Goal: Information Seeking & Learning: Compare options

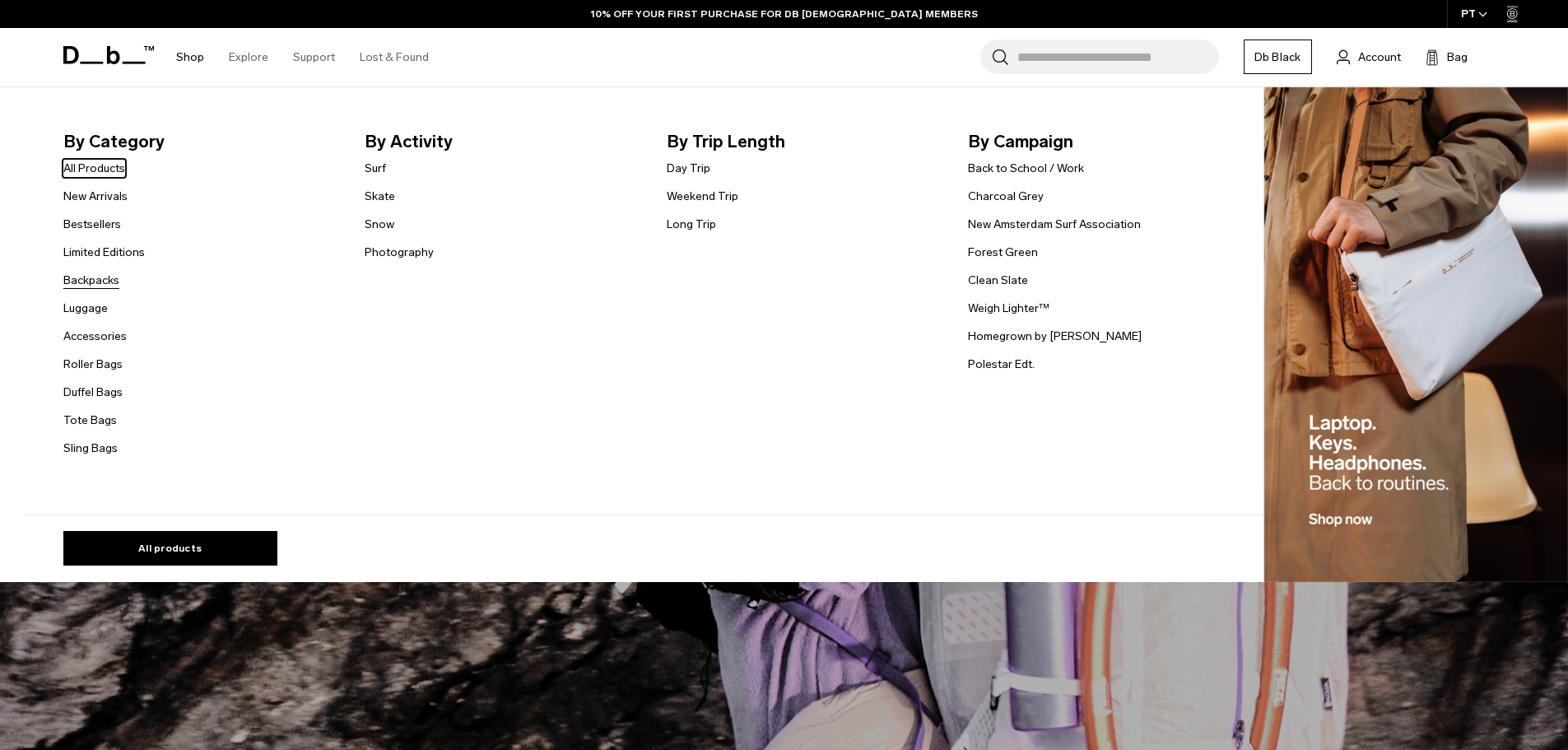
click at [110, 285] on link "Backpacks" at bounding box center [91, 280] width 56 height 17
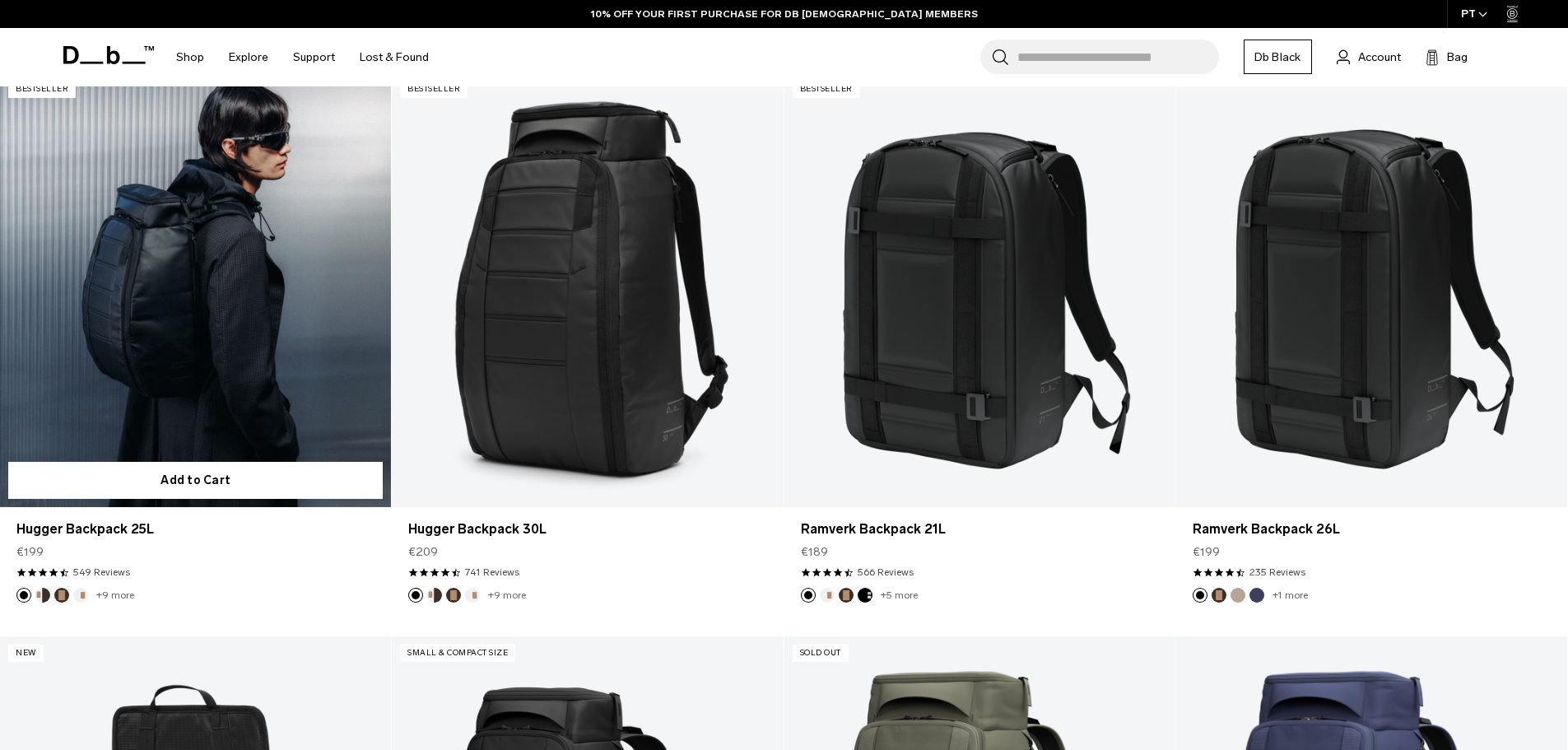
click at [66, 597] on button "Espresso" at bounding box center [62, 595] width 15 height 15
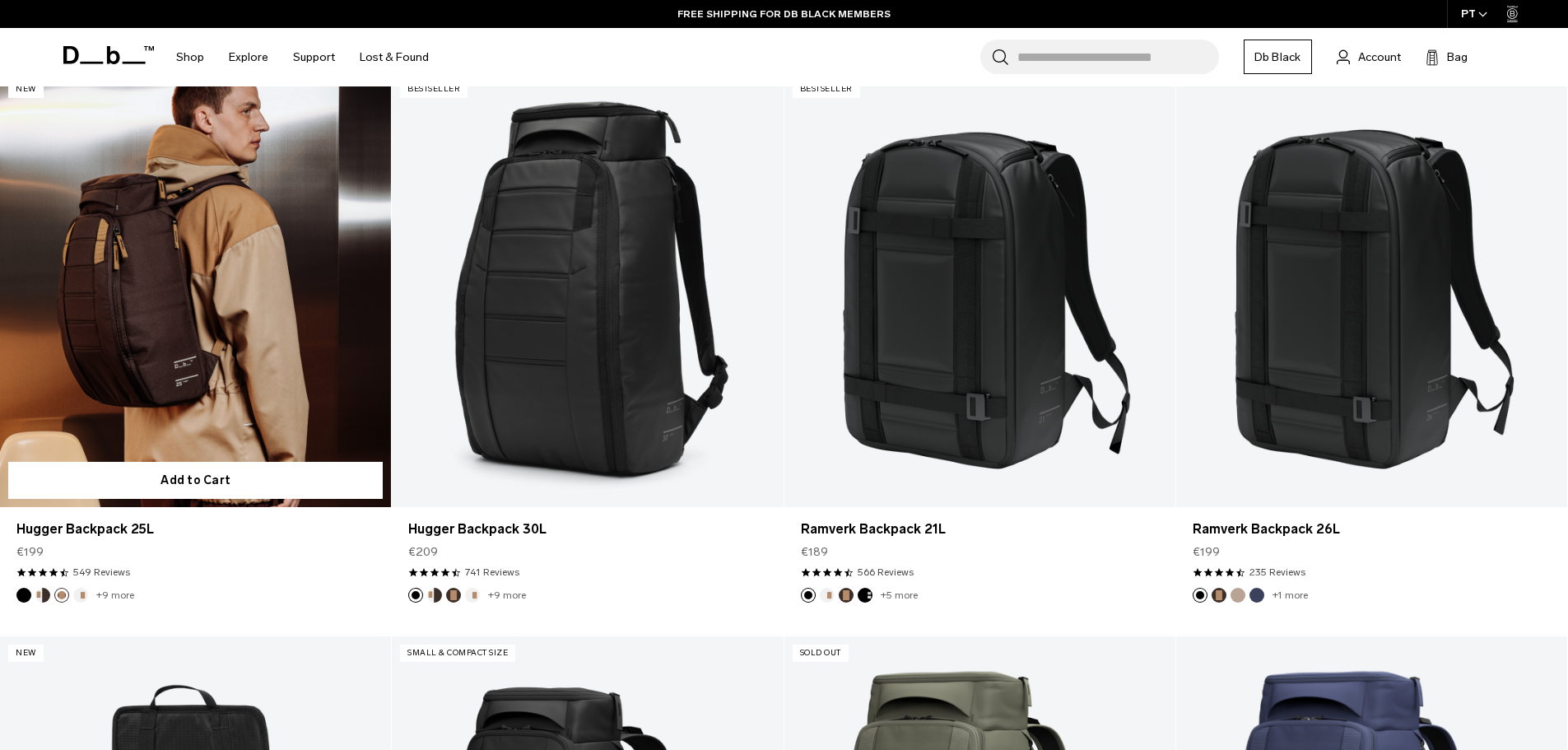
click at [119, 594] on link "+9 more" at bounding box center [115, 595] width 37 height 12
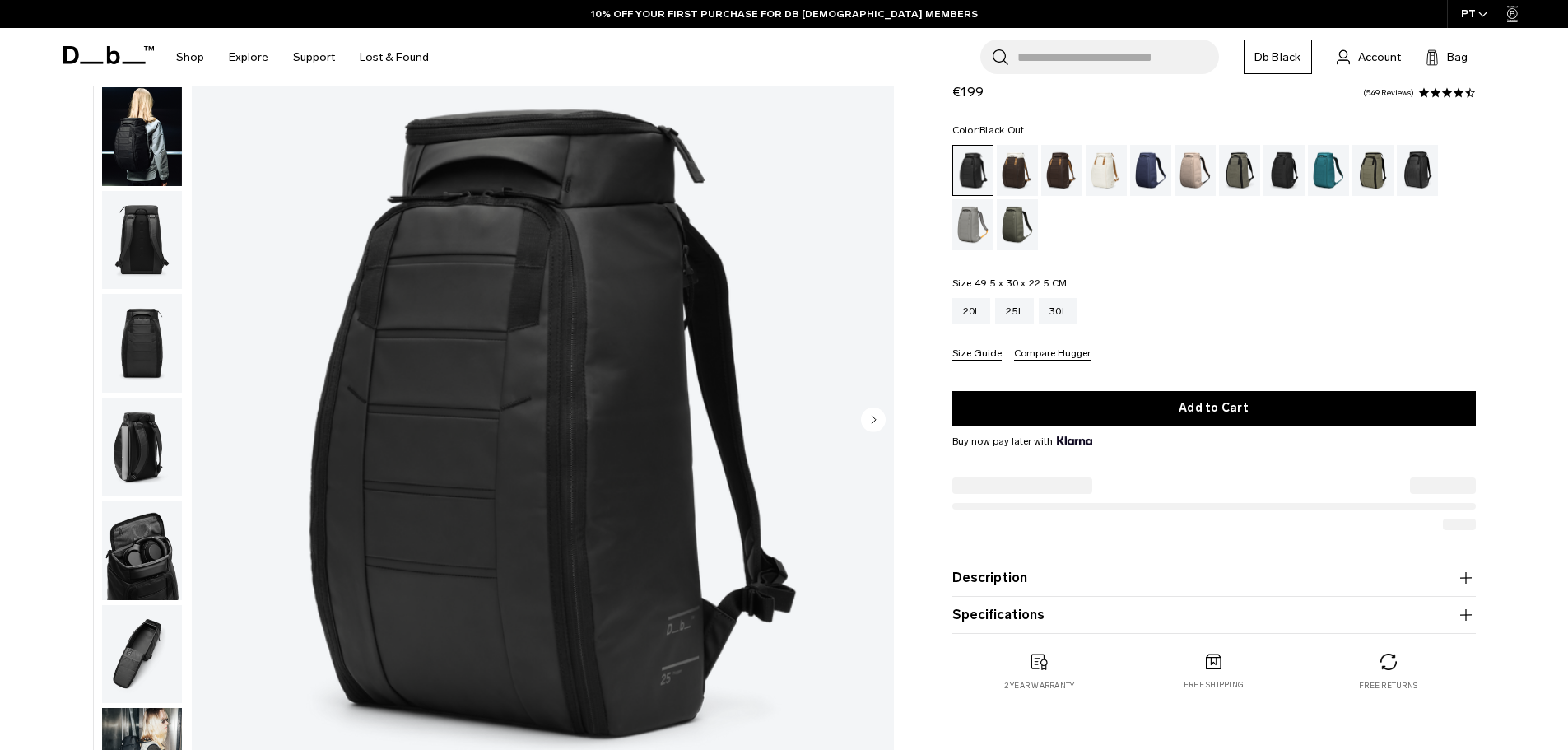
scroll to position [165, 0]
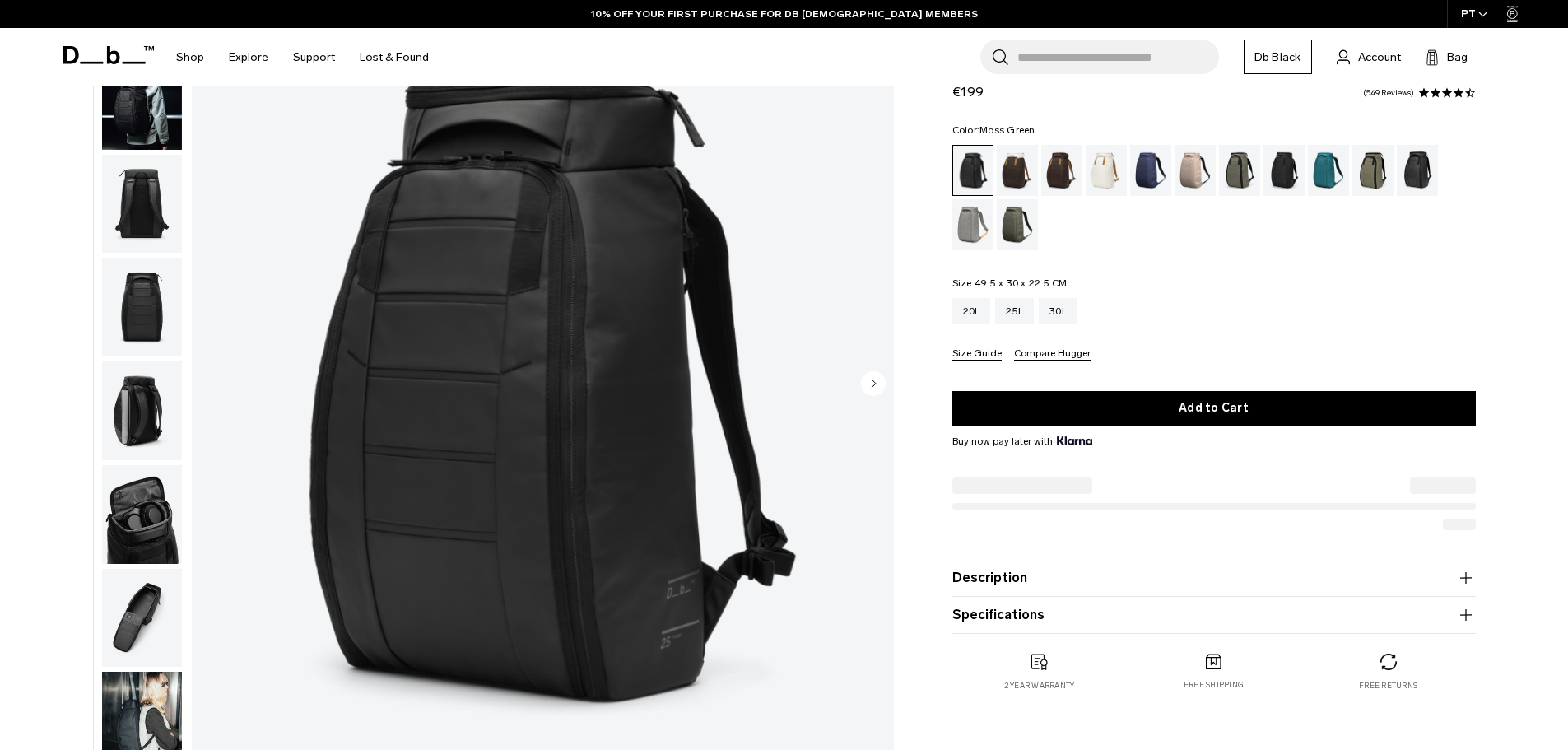
click at [1026, 232] on div "Moss Green" at bounding box center [1018, 224] width 42 height 51
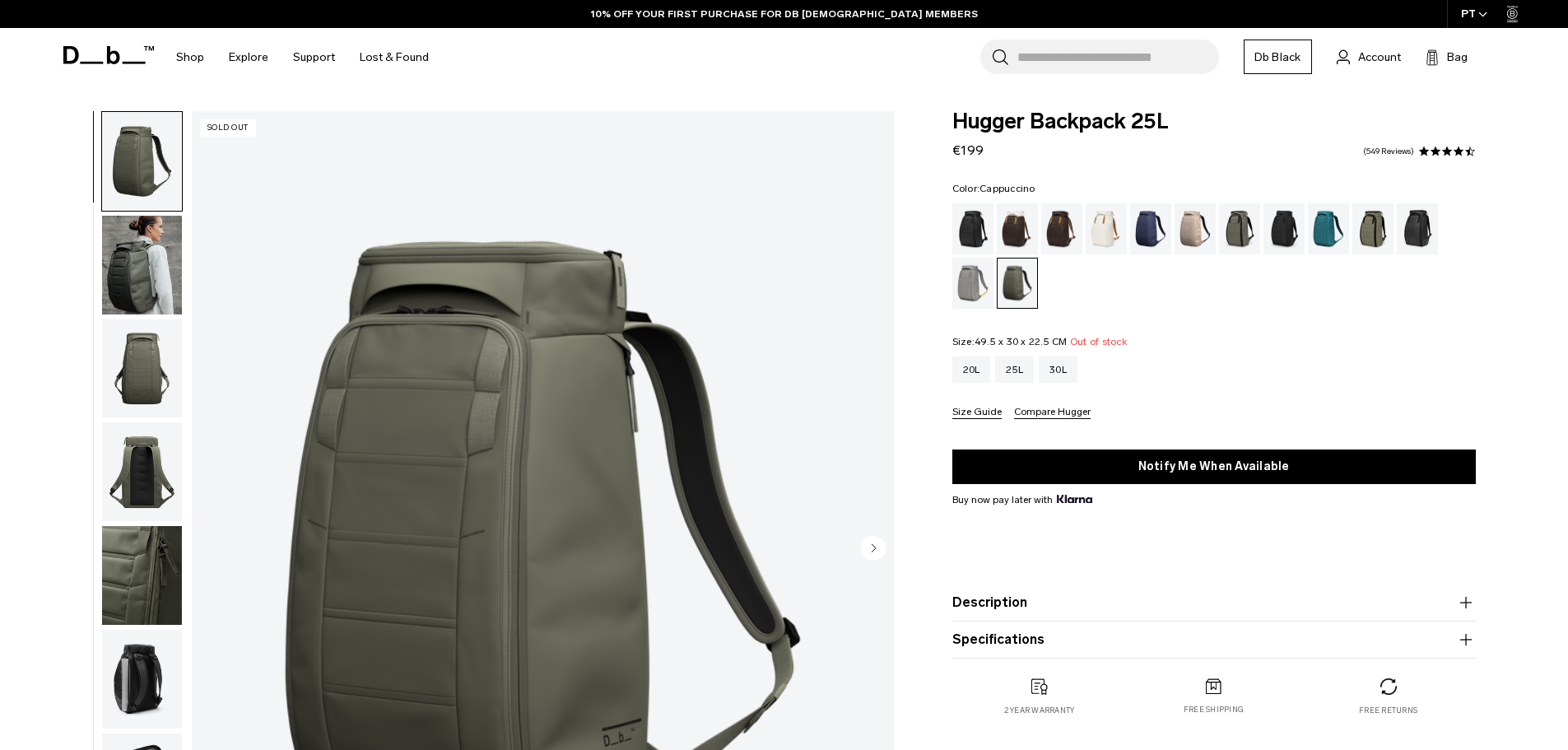
click at [1028, 223] on div "Cappuccino" at bounding box center [1018, 228] width 42 height 51
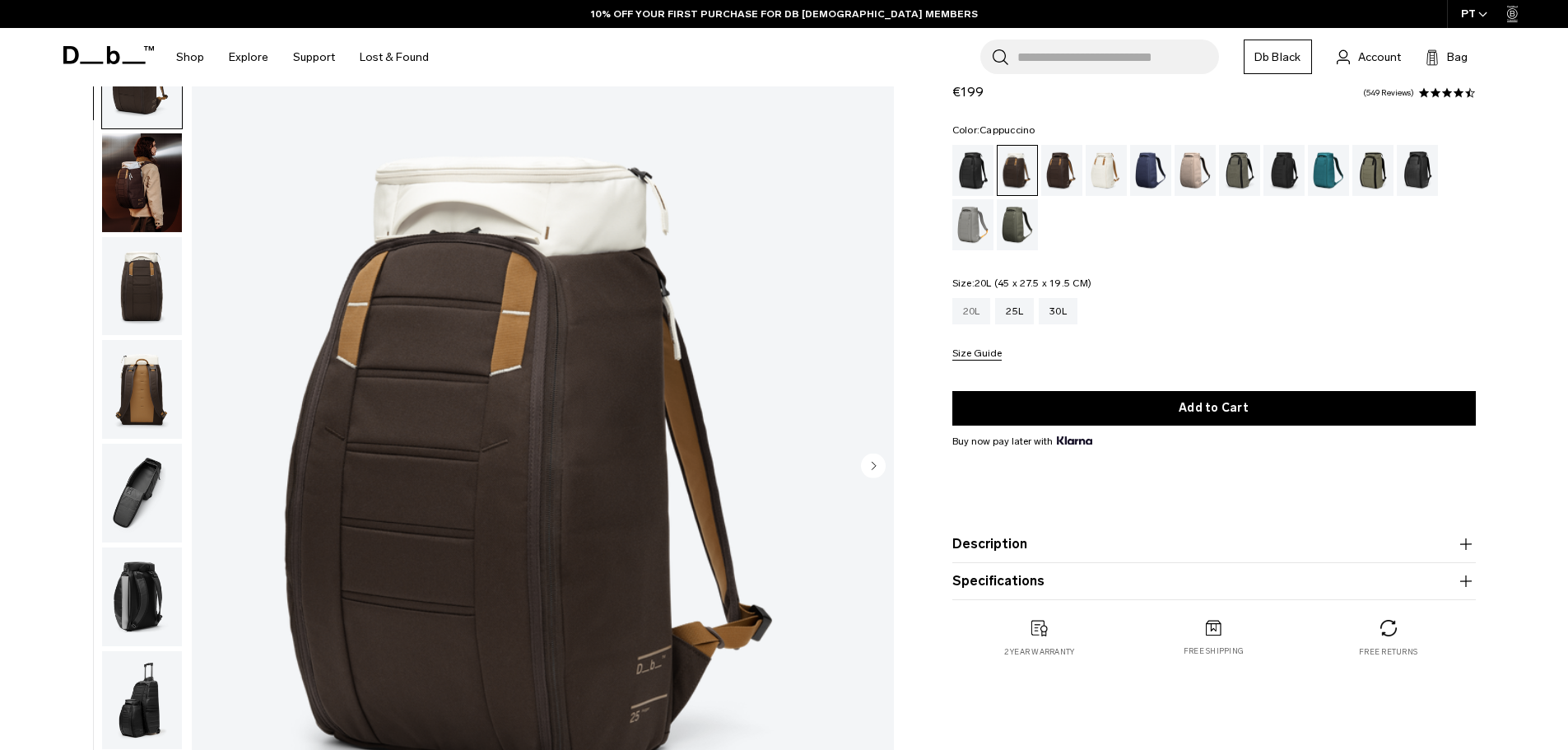
click at [978, 311] on div "20L" at bounding box center [972, 311] width 38 height 27
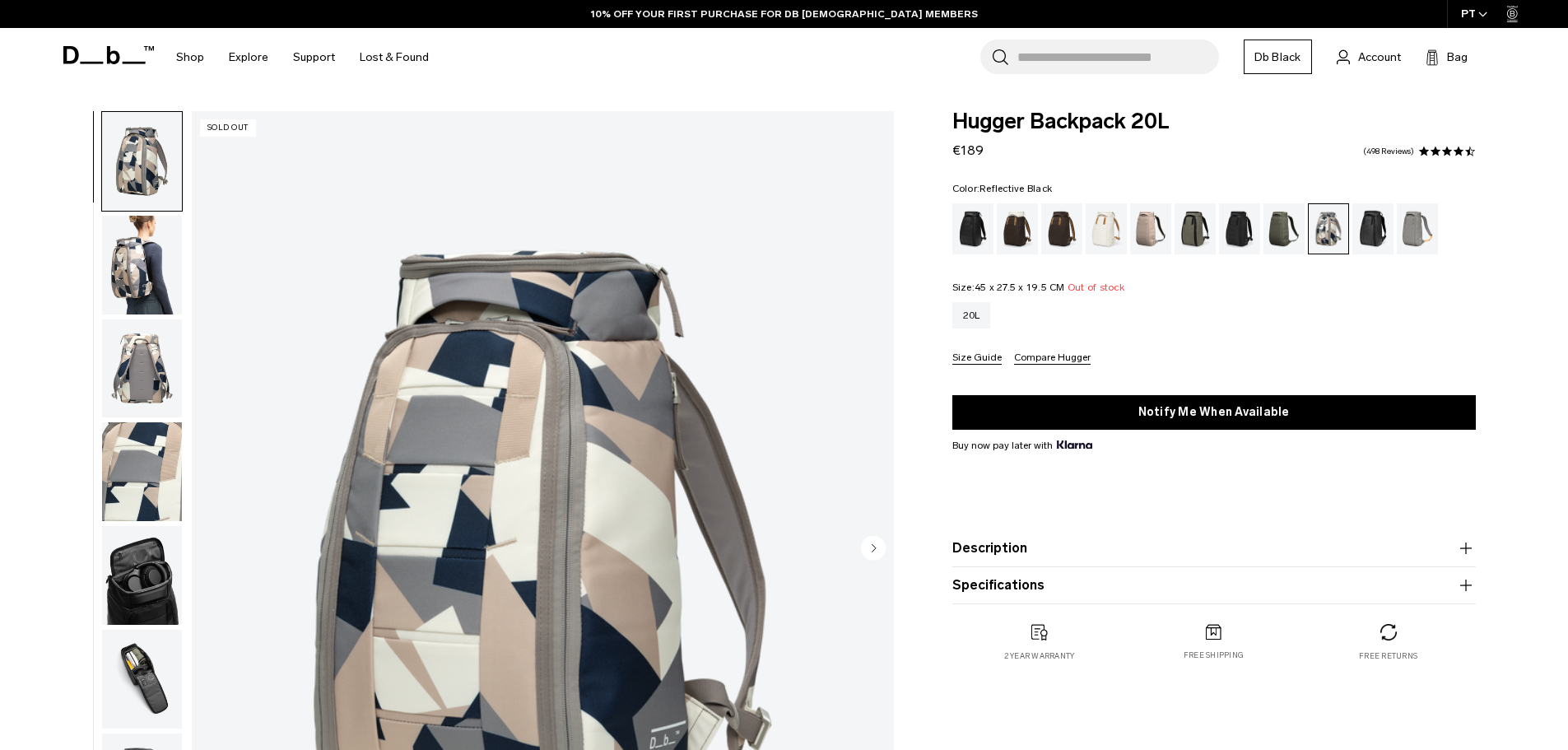
click at [1386, 225] on div "Reflective Black" at bounding box center [1373, 228] width 42 height 51
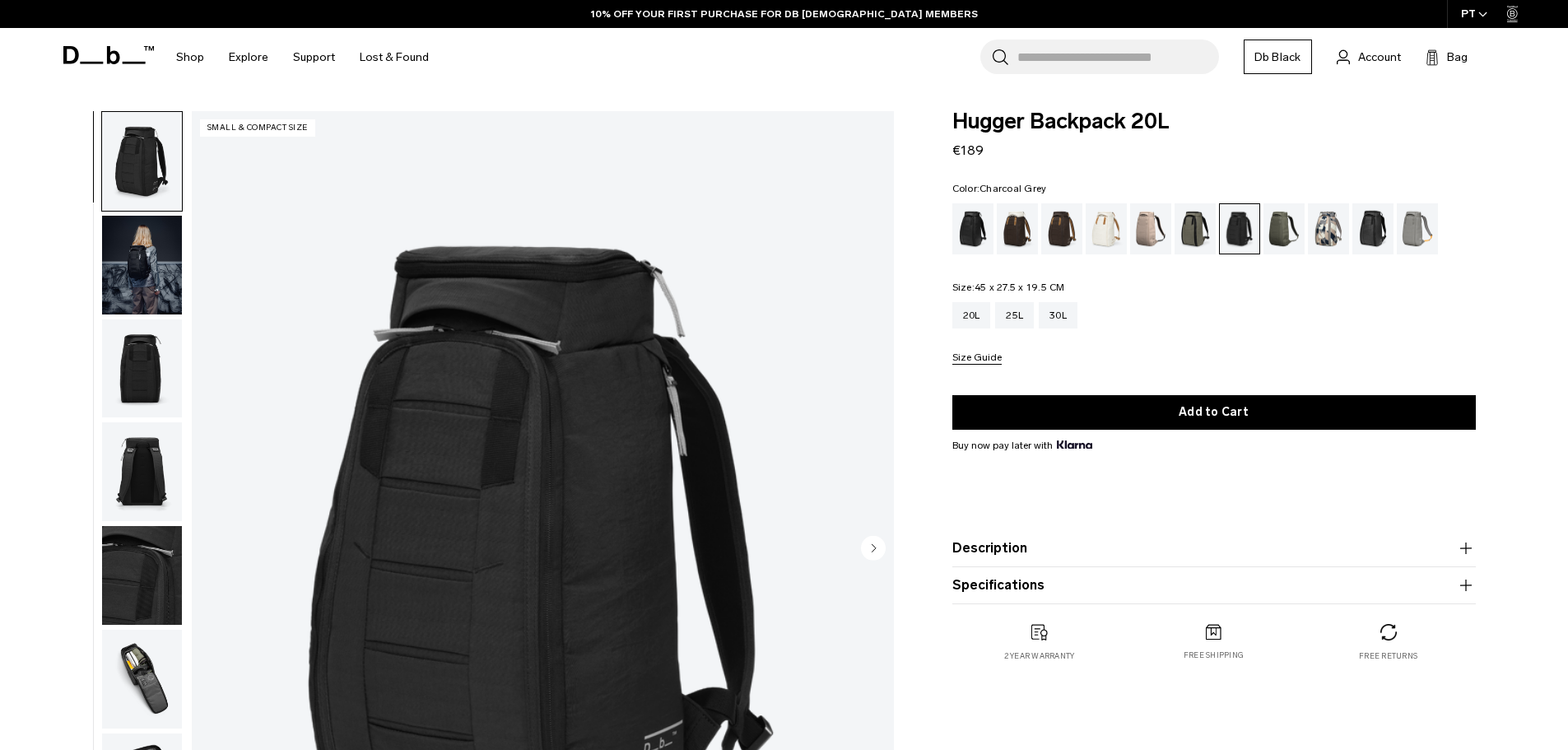
click at [1192, 233] on div "Forest Green" at bounding box center [1196, 228] width 42 height 51
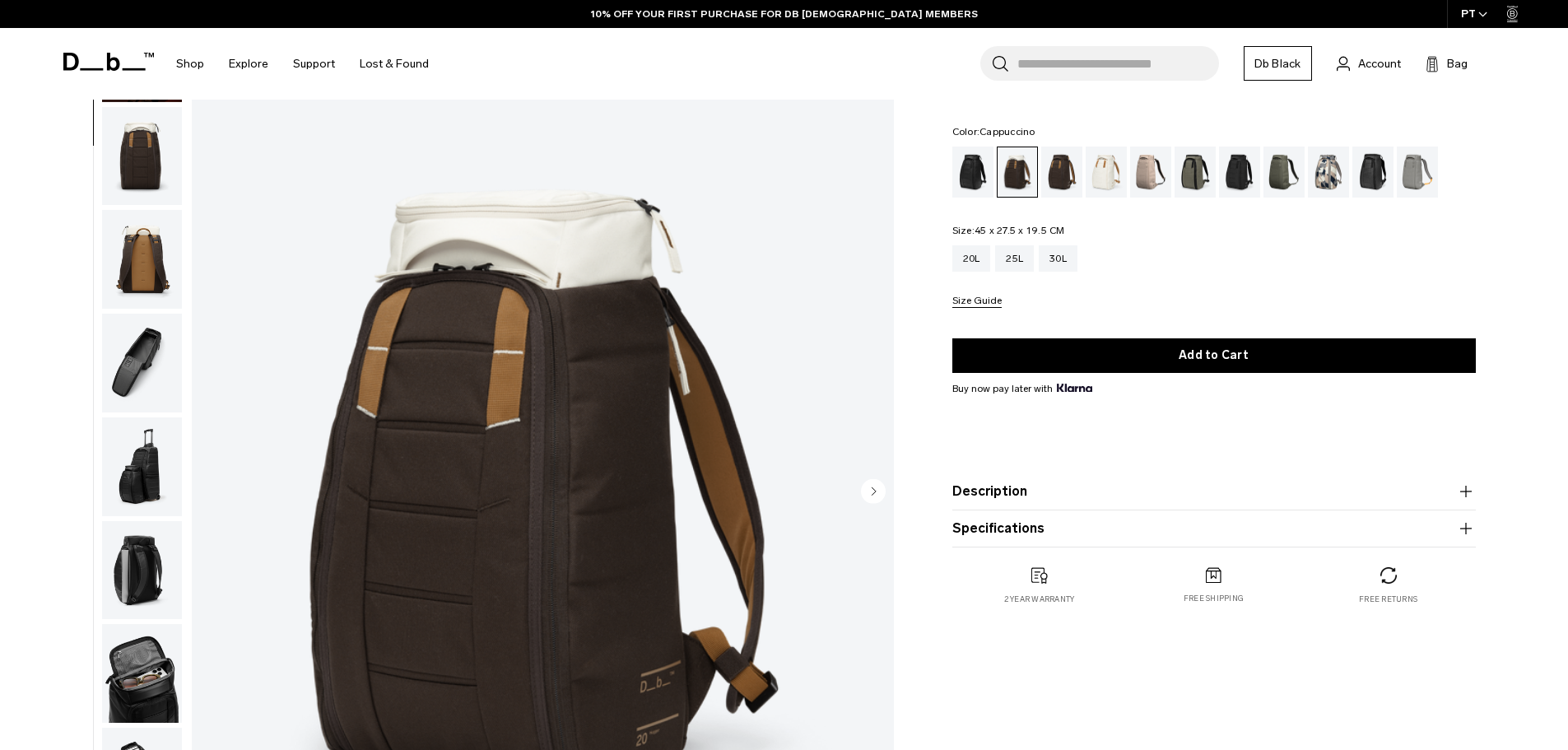
scroll to position [165, 0]
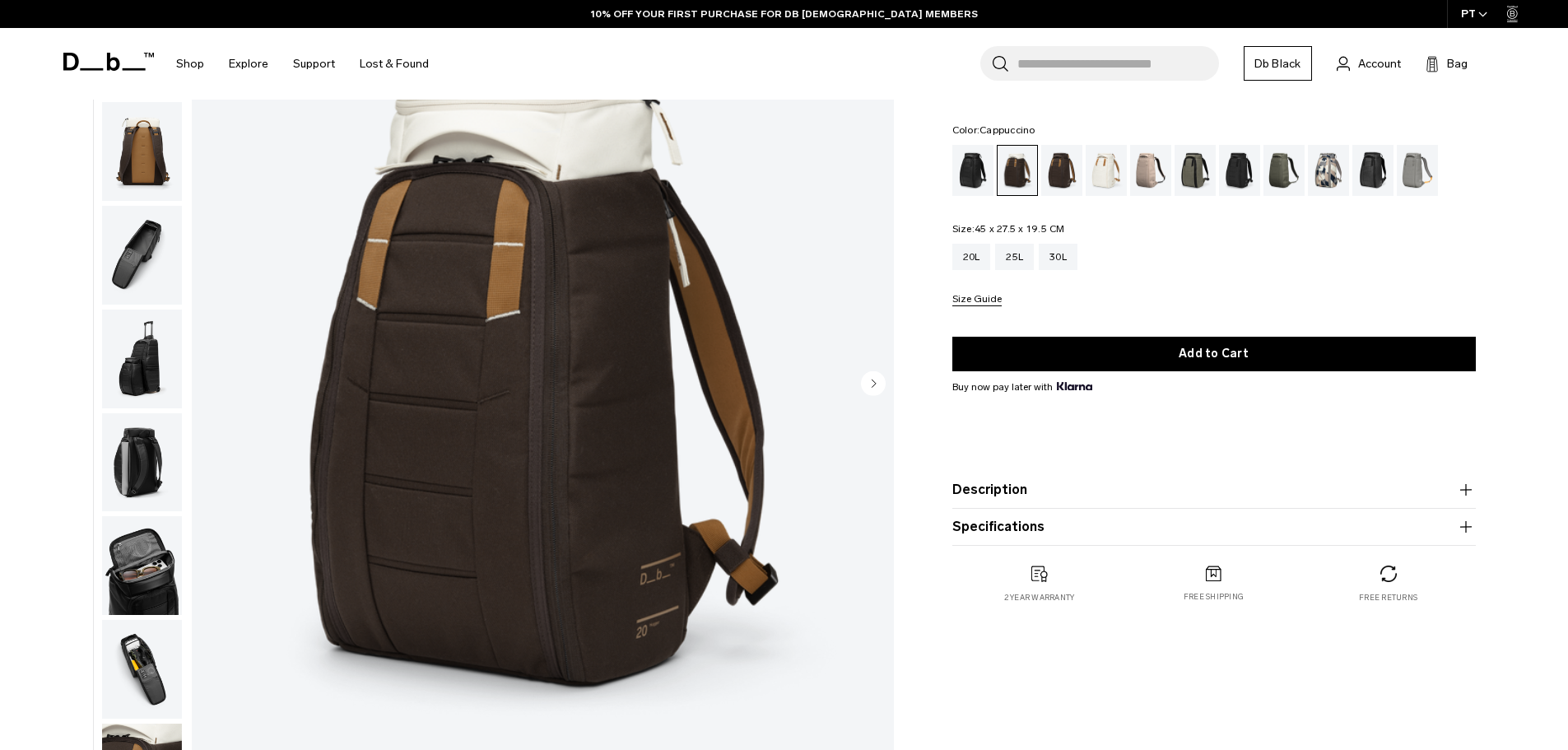
click at [152, 576] on img "button" at bounding box center [142, 565] width 80 height 99
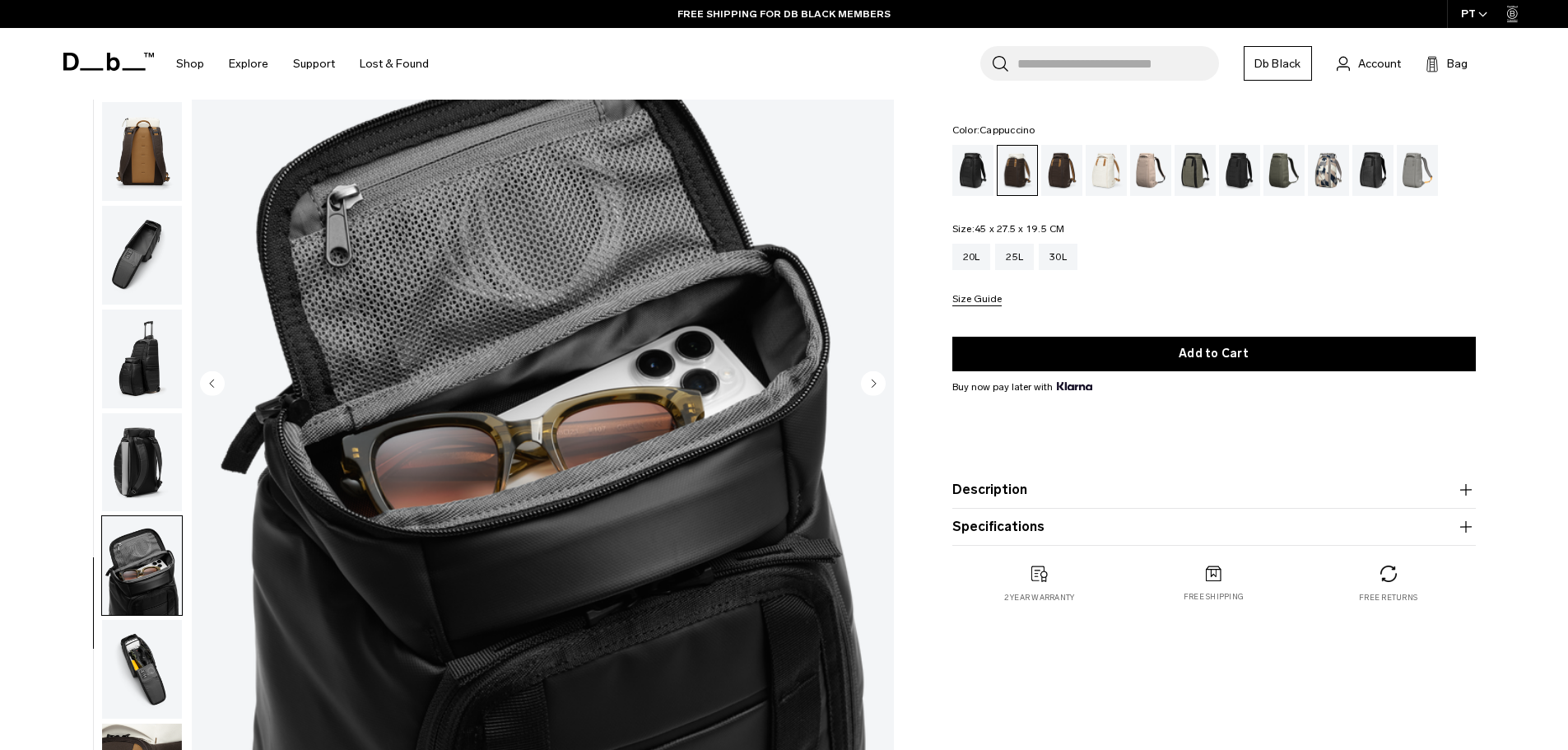
click at [151, 658] on img "button" at bounding box center [142, 668] width 80 height 99
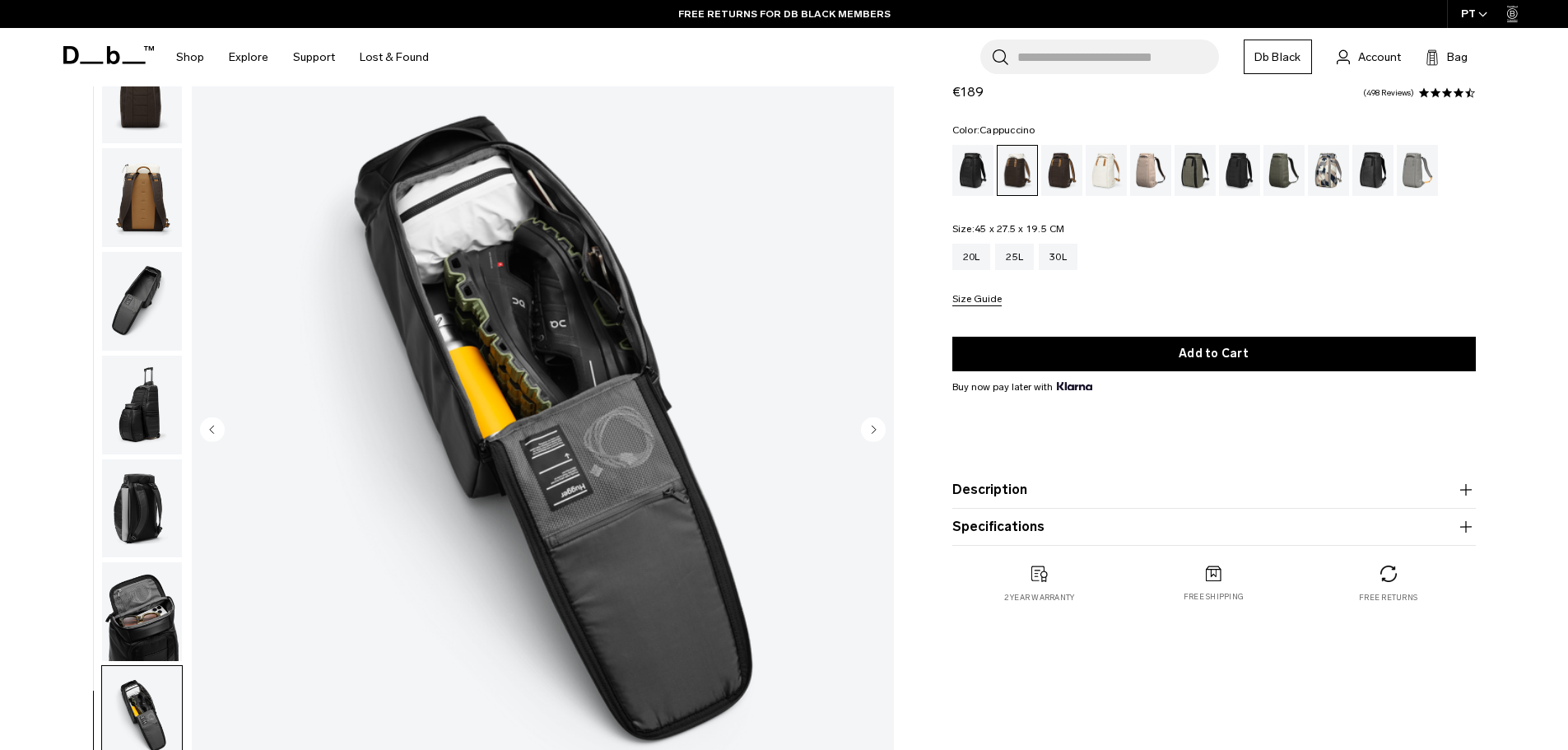
scroll to position [82, 0]
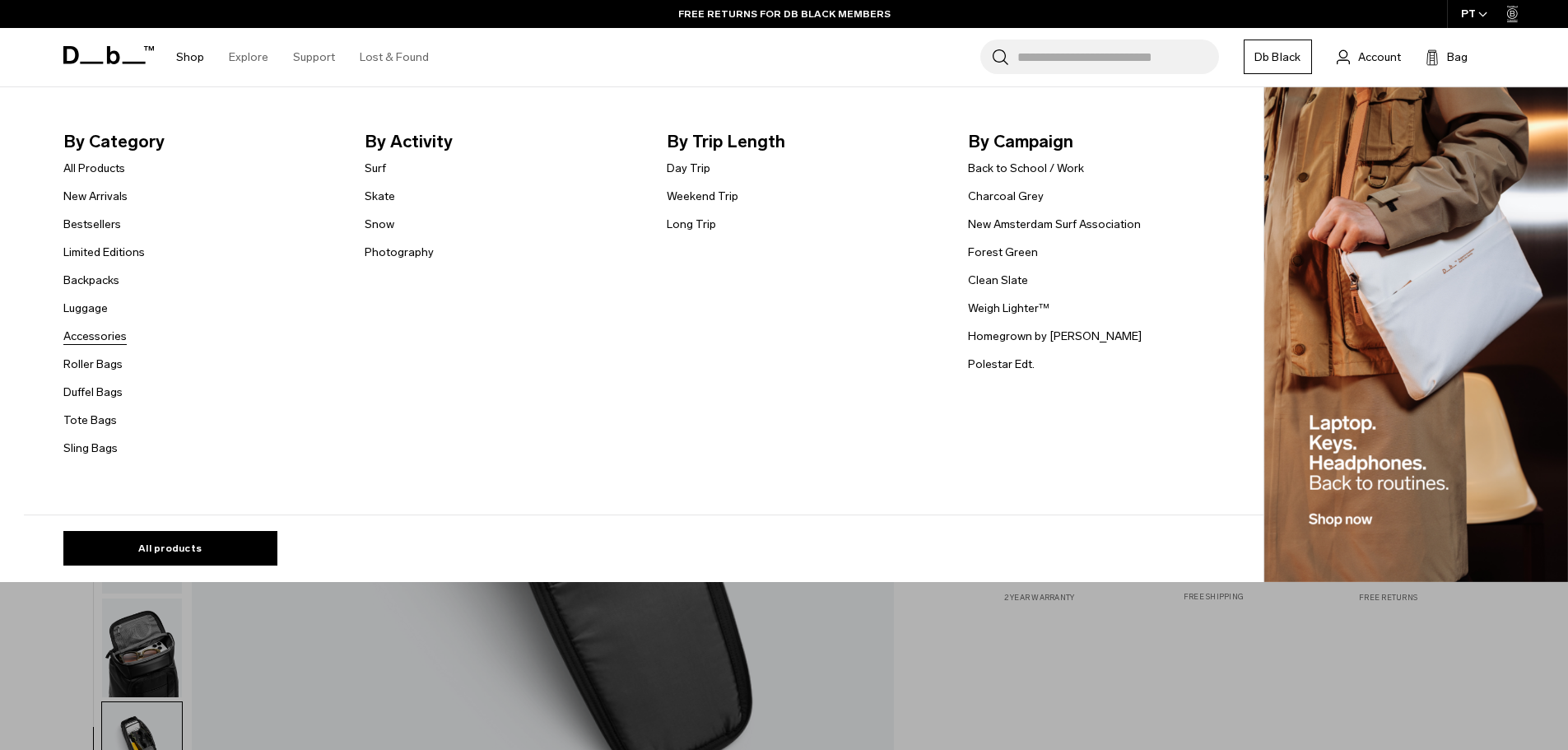
click at [108, 335] on link "Accessories" at bounding box center [95, 335] width 63 height 17
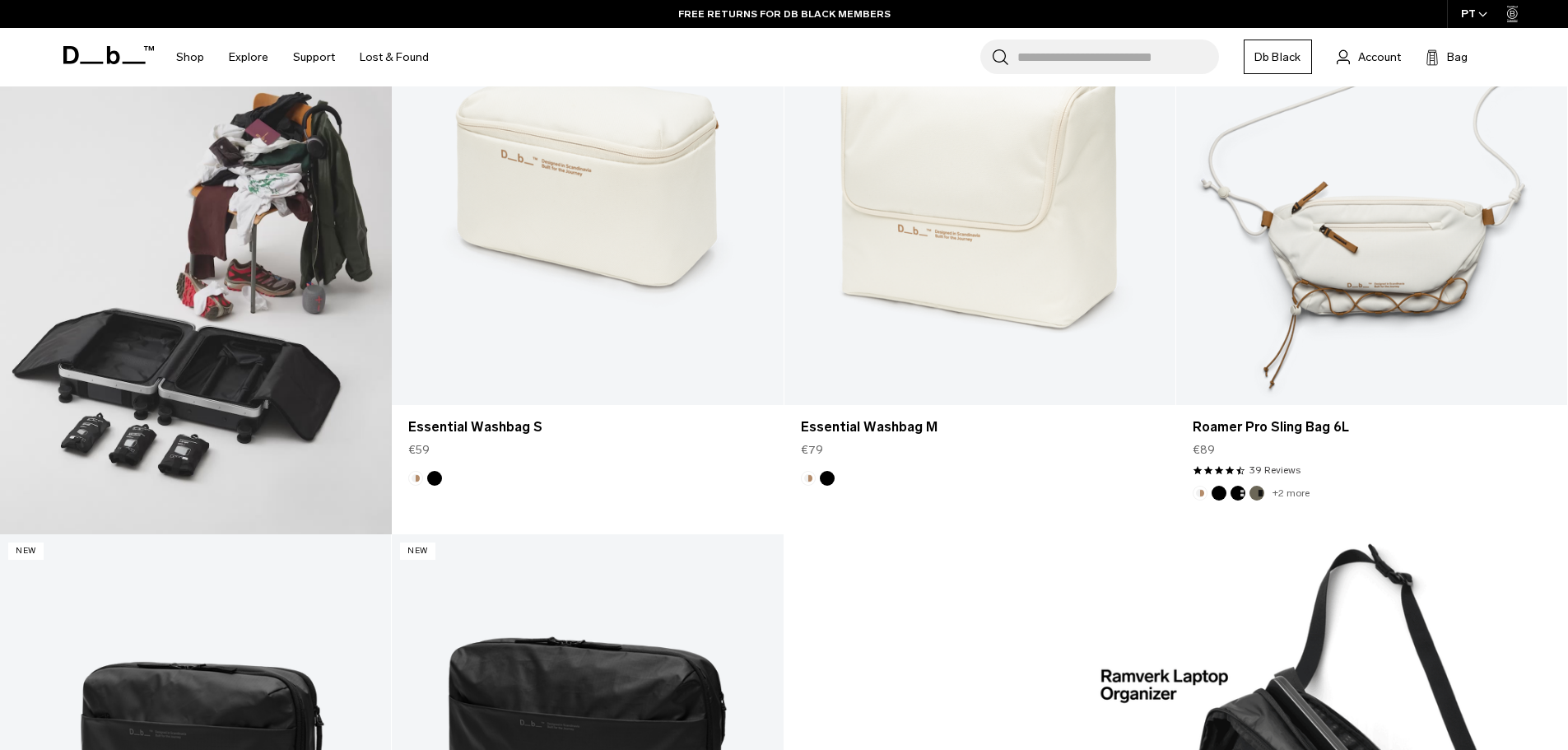
scroll to position [983, 0]
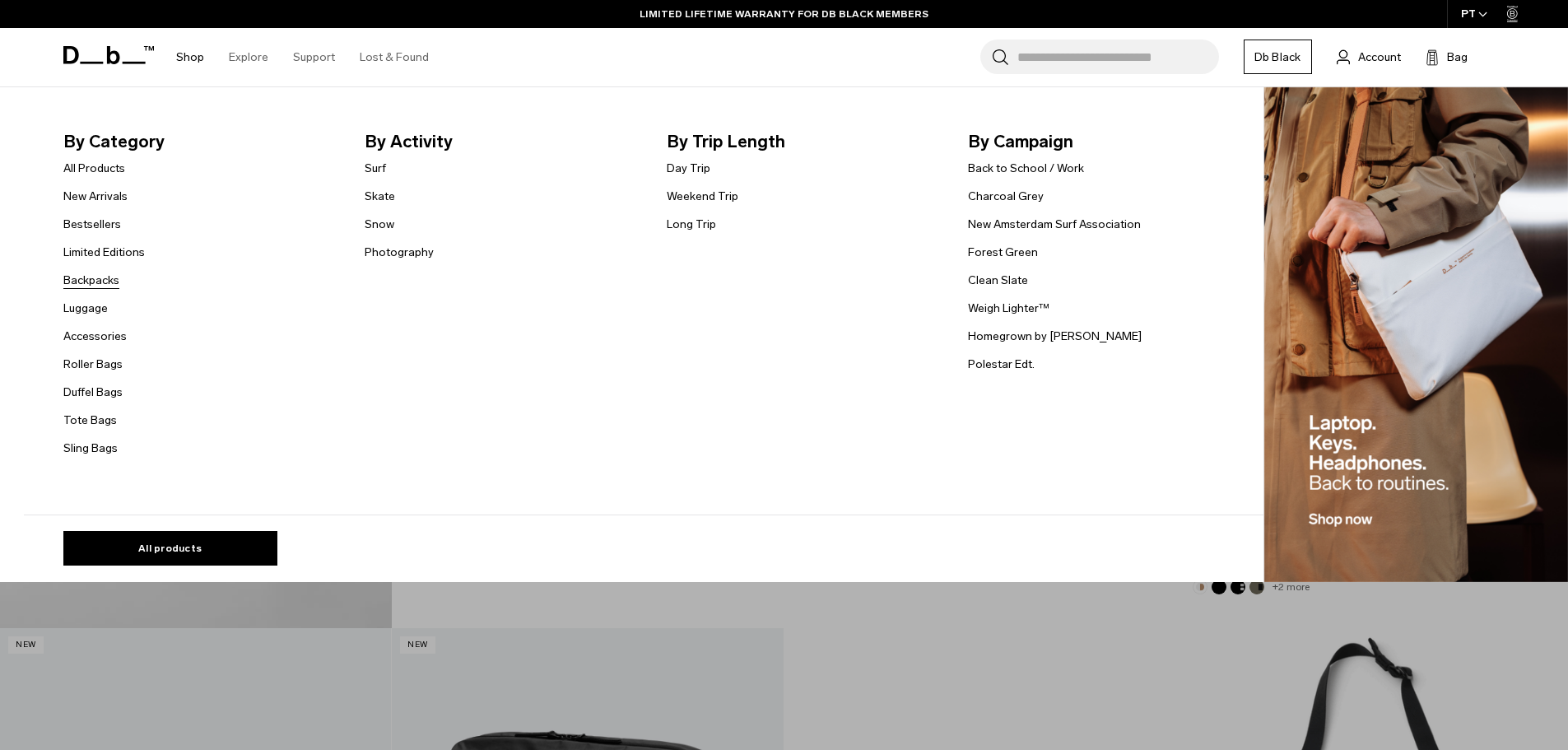
click at [110, 275] on link "Backpacks" at bounding box center [91, 280] width 56 height 17
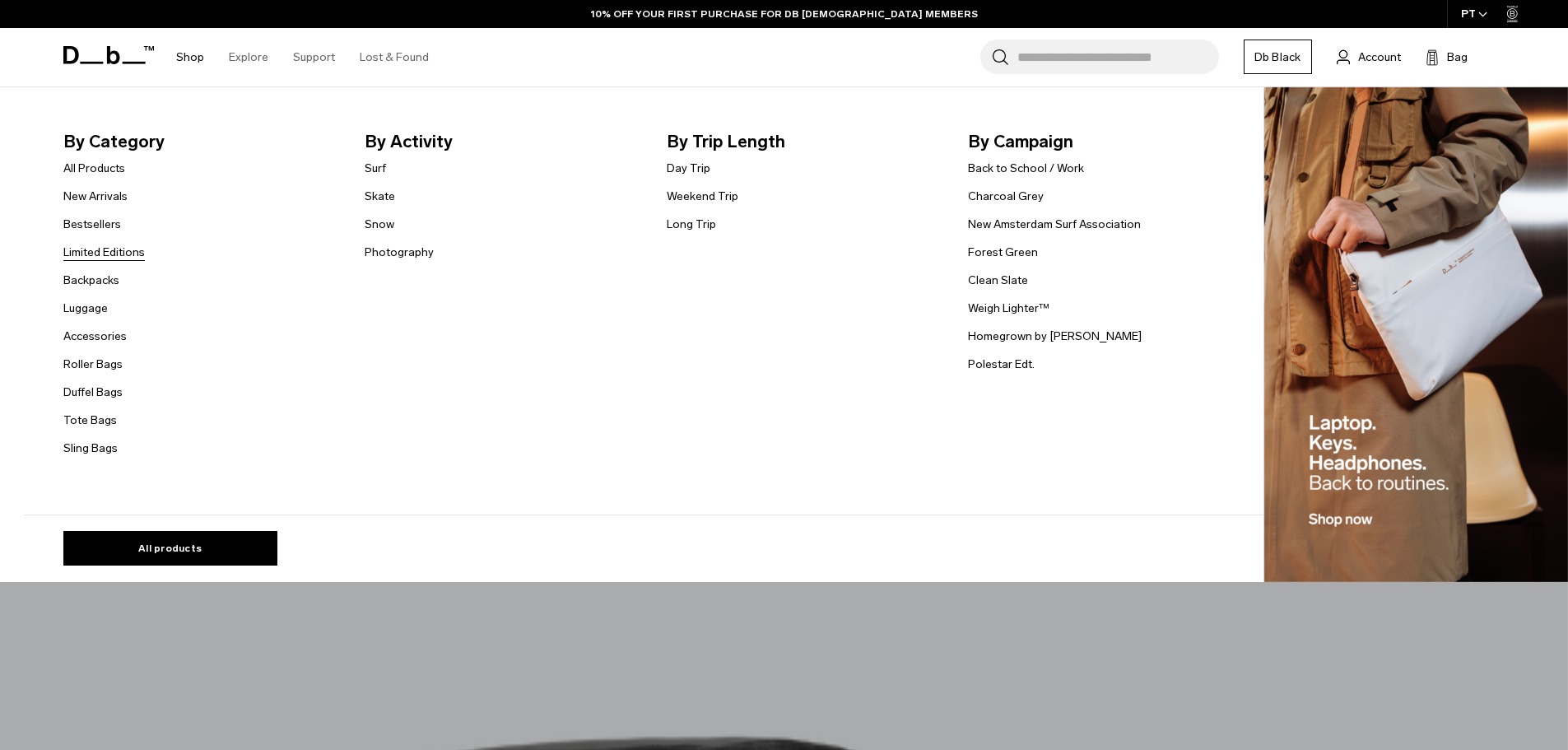
click at [131, 250] on link "Limited Editions" at bounding box center [104, 252] width 82 height 17
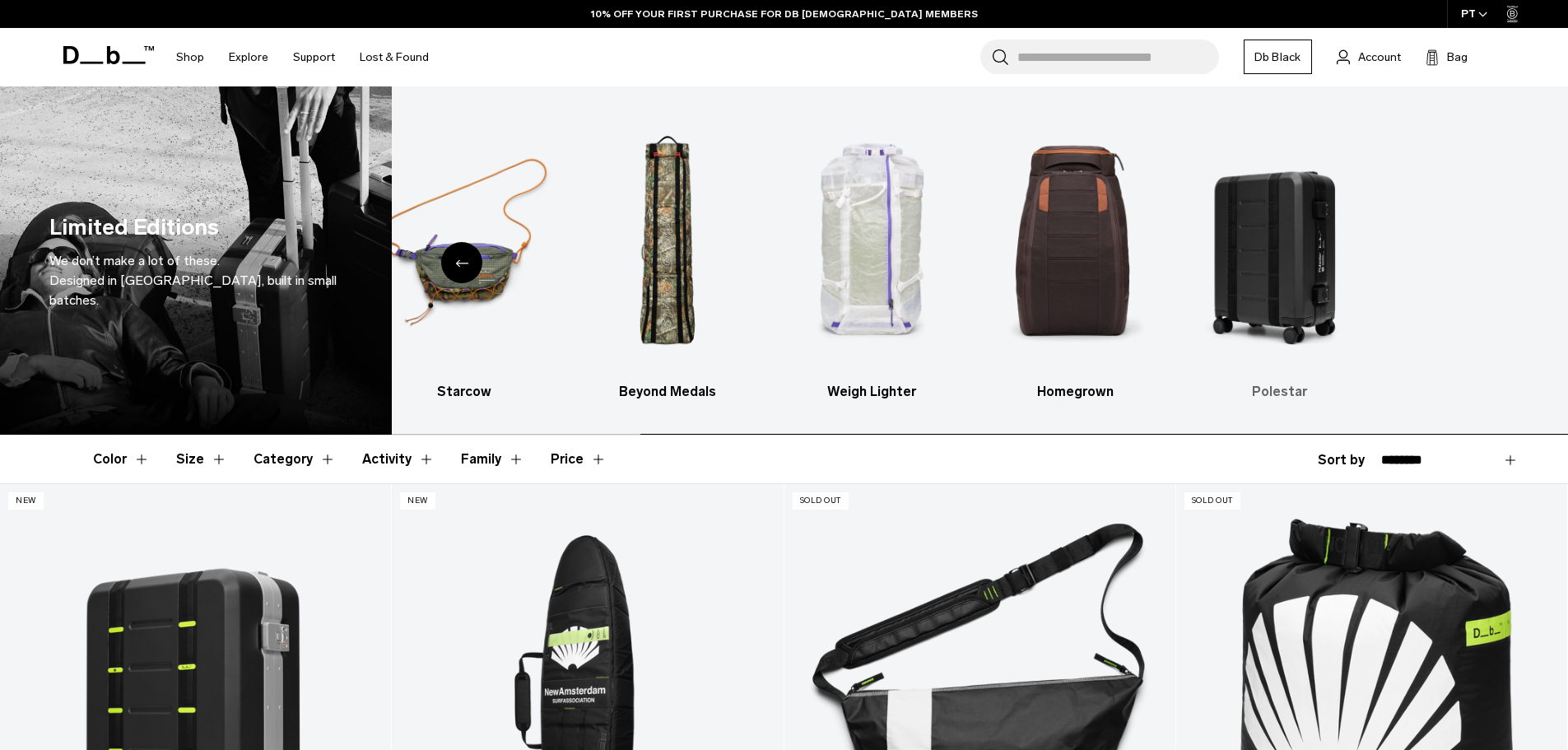
click at [799, 252] on ul "[GEOGRAPHIC_DATA] Starcow Beyond Medals Weigh Lighter Homegrown Polestar" at bounding box center [744, 256] width 1143 height 291
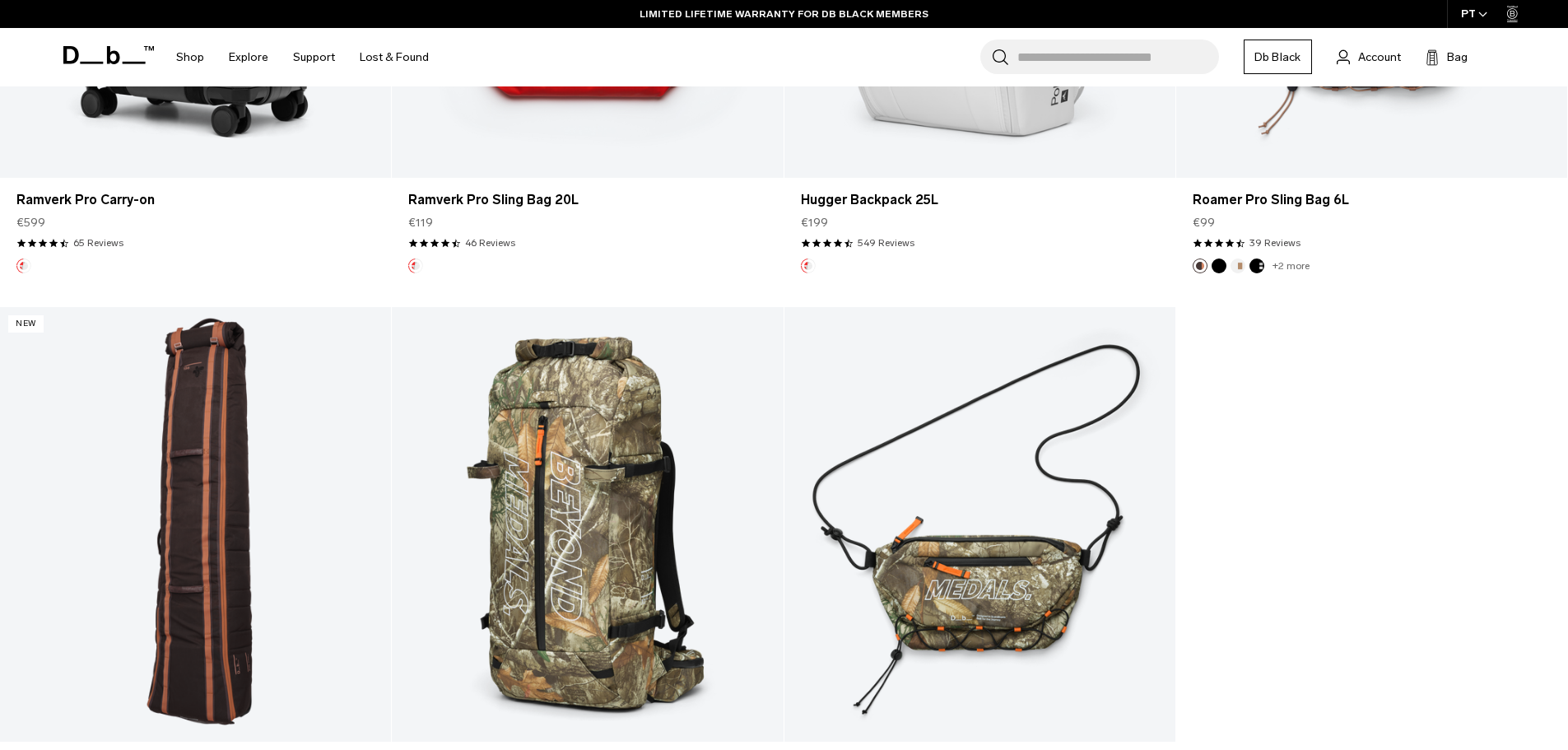
scroll to position [2139, 0]
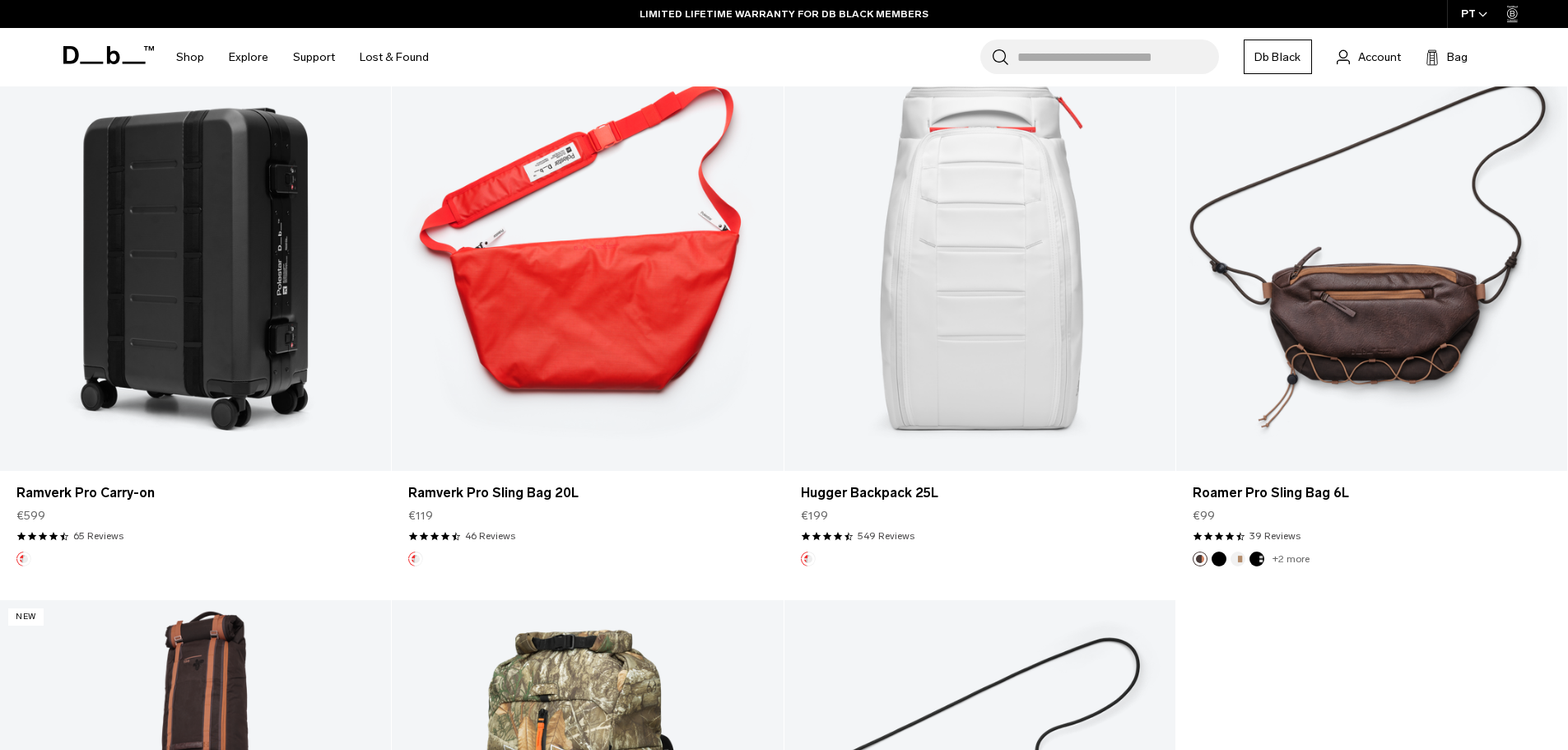
click at [981, 173] on link "Hugger Backpack 25L" at bounding box center [980, 253] width 391 height 435
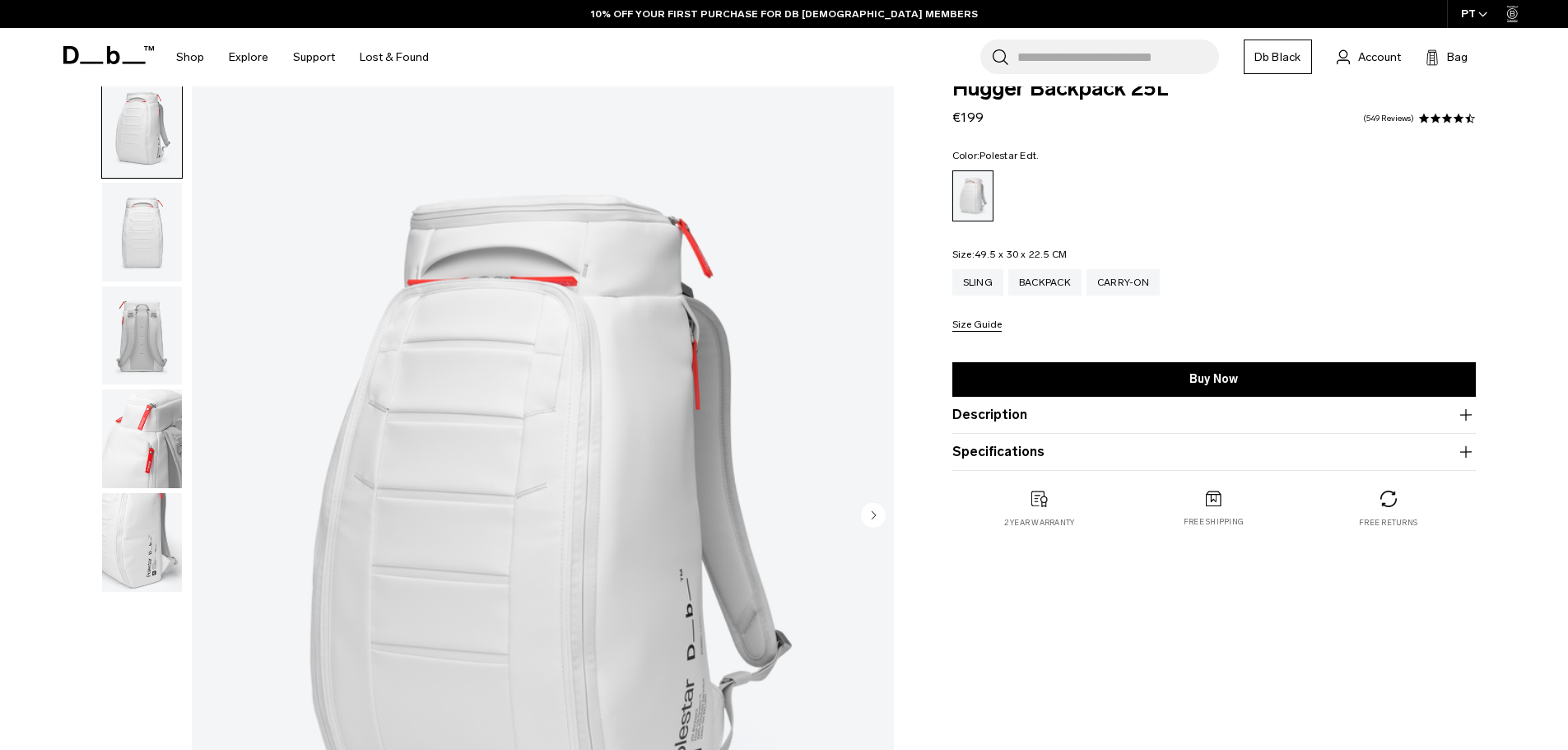
scroll to position [165, 0]
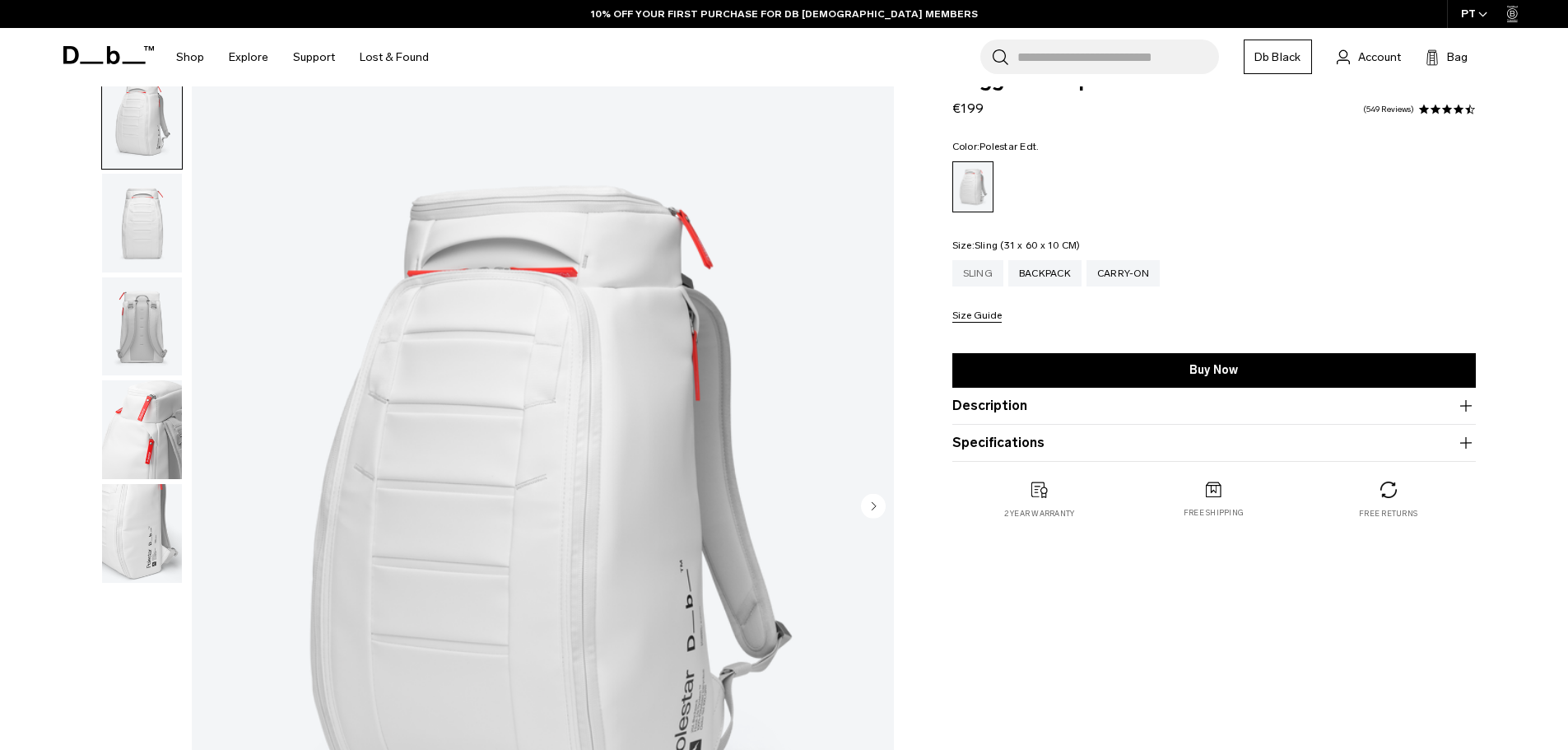
click at [970, 273] on div "Sling" at bounding box center [978, 273] width 51 height 27
click at [1036, 274] on div "Backpack" at bounding box center [1045, 273] width 73 height 27
click at [992, 273] on div "Sling" at bounding box center [978, 273] width 51 height 27
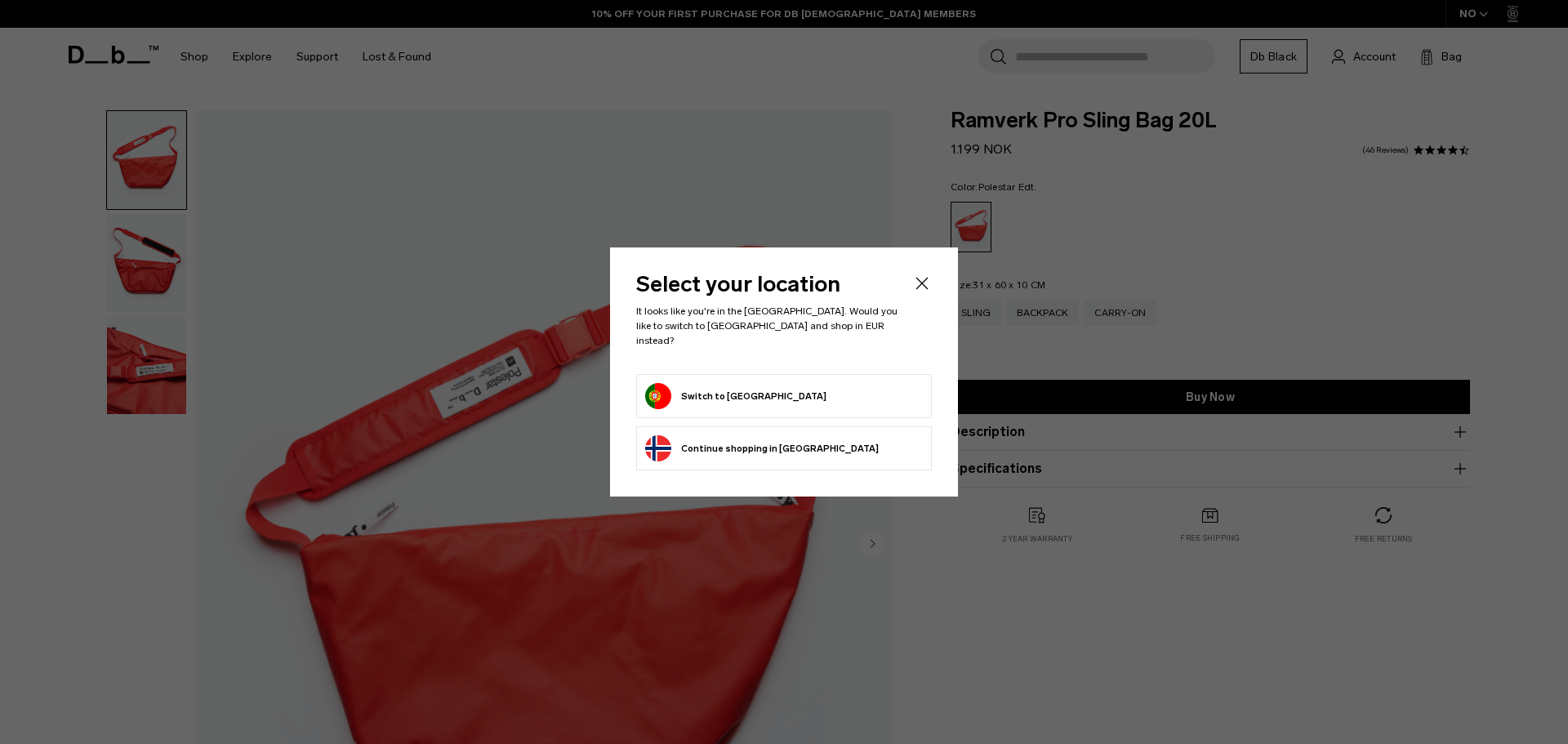
click at [918, 291] on icon "Close" at bounding box center [922, 283] width 20 height 20
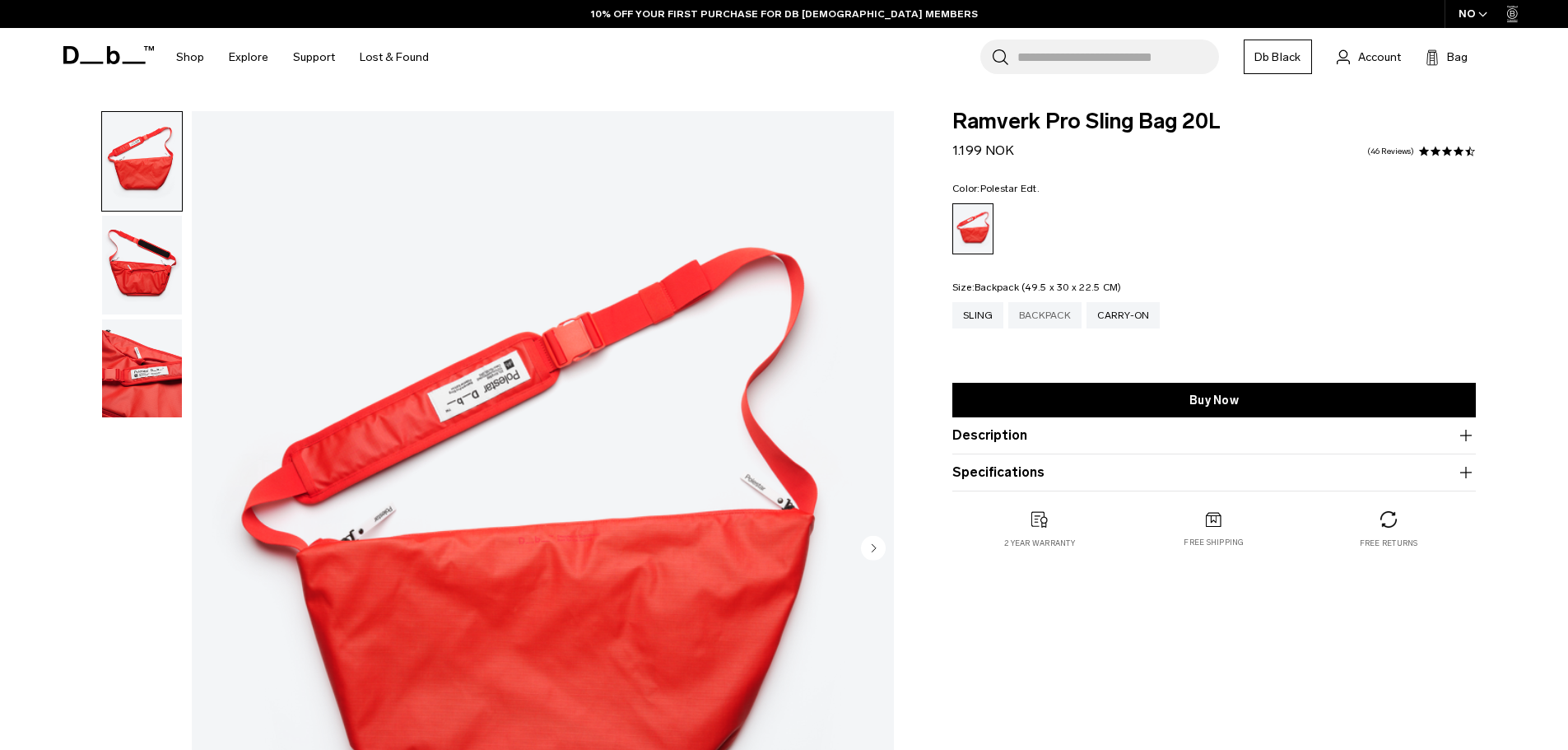
click at [1043, 315] on div "Backpack" at bounding box center [1045, 315] width 73 height 27
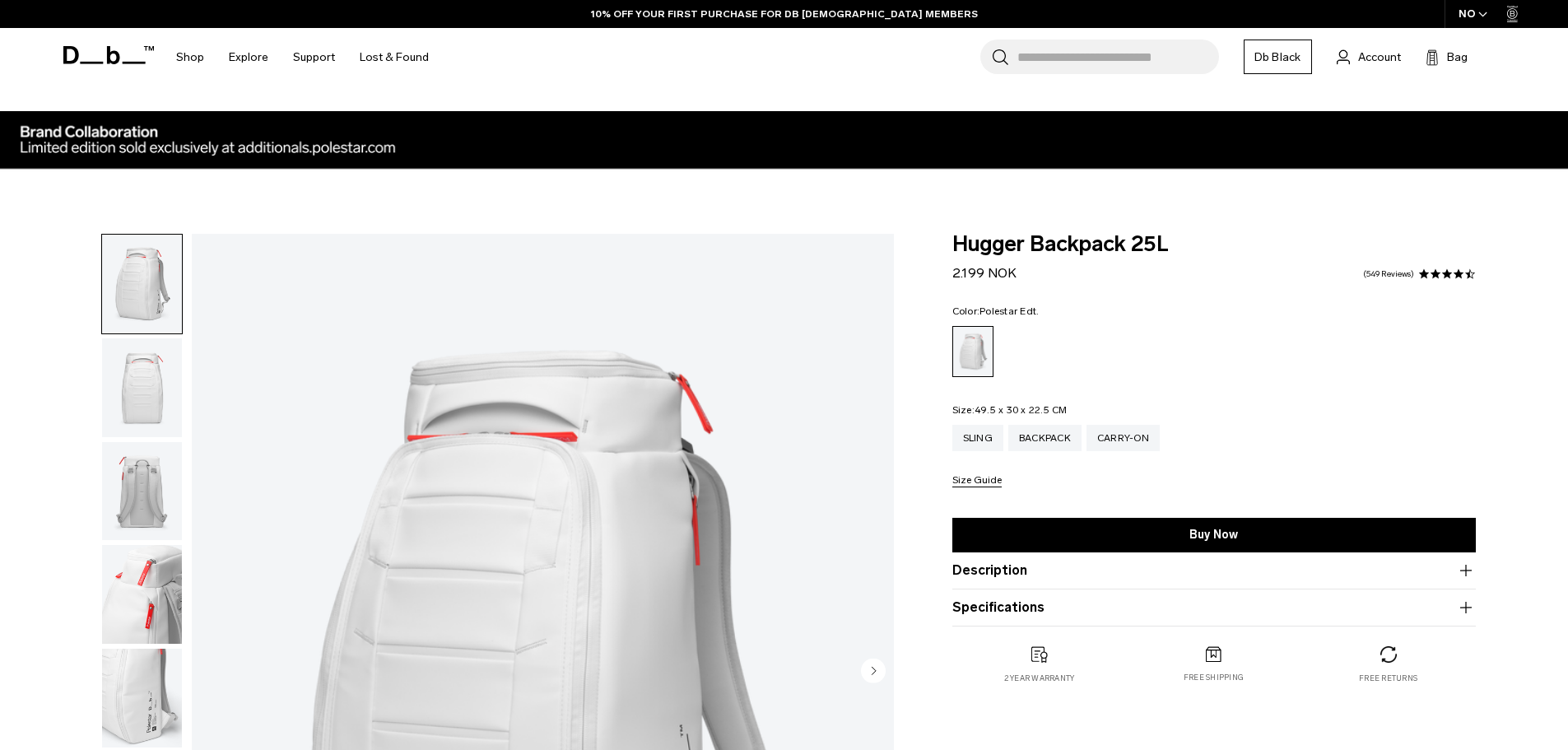
scroll to position [165, 0]
